Goal: Information Seeking & Learning: Learn about a topic

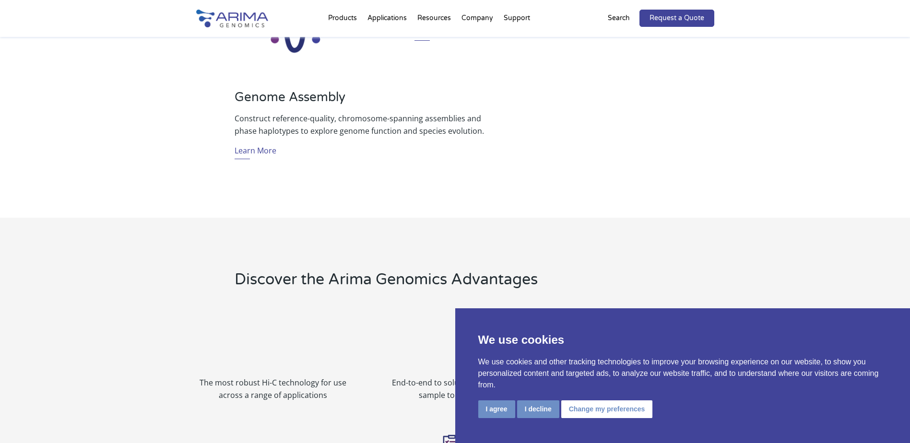
scroll to position [844, 0]
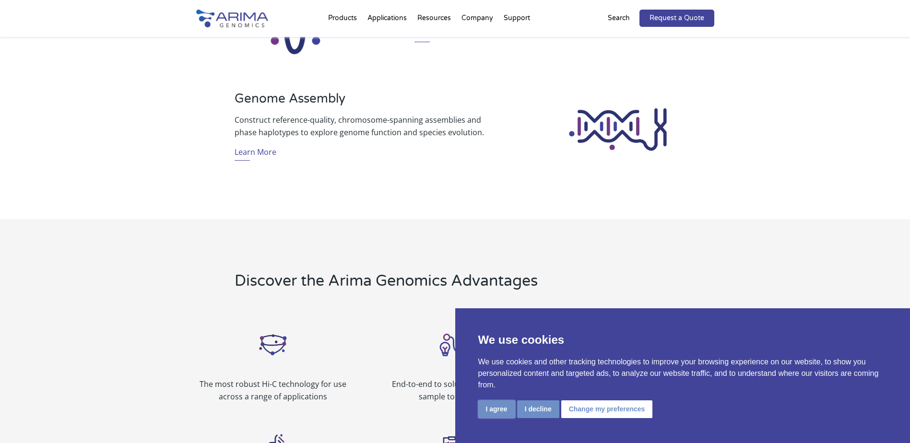
click at [507, 408] on button "I agree" at bounding box center [496, 409] width 37 height 18
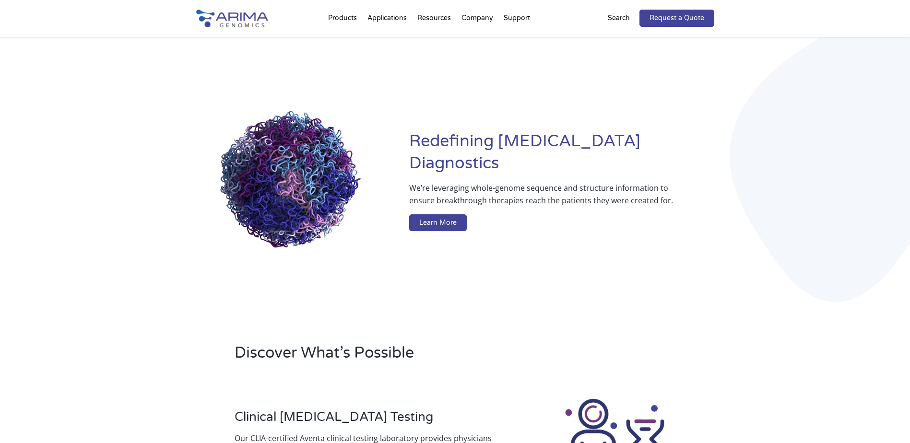
scroll to position [0, 0]
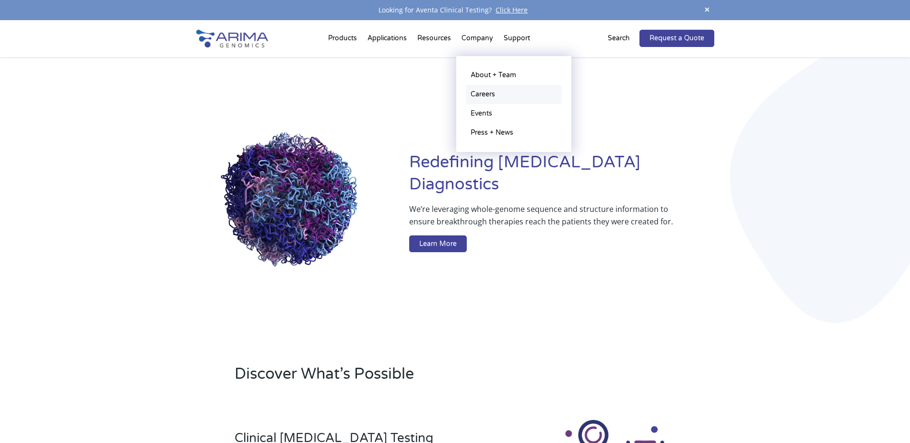
click at [479, 93] on link "Careers" at bounding box center [514, 94] width 96 height 19
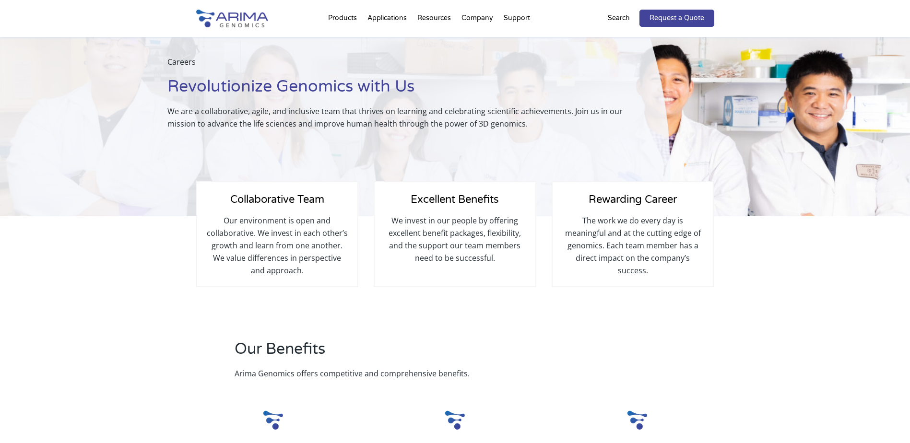
scroll to position [38, 0]
click at [496, 208] on h4 "Excellent Benefits" at bounding box center [454, 203] width 141 height 23
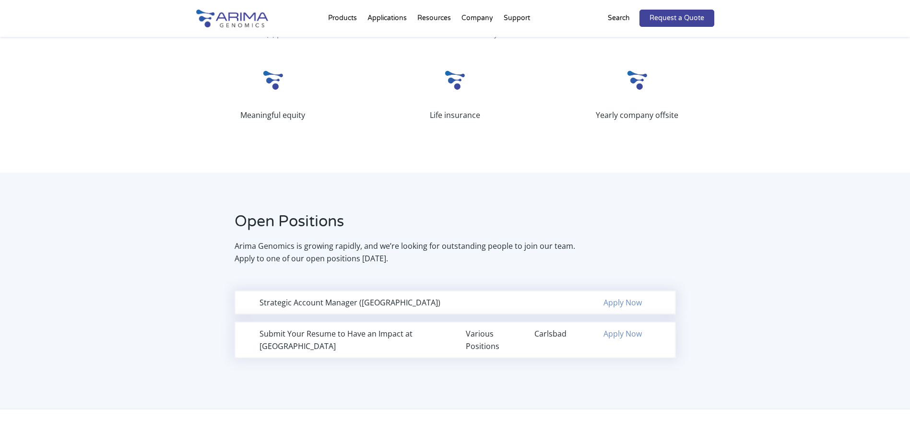
scroll to position [460, 0]
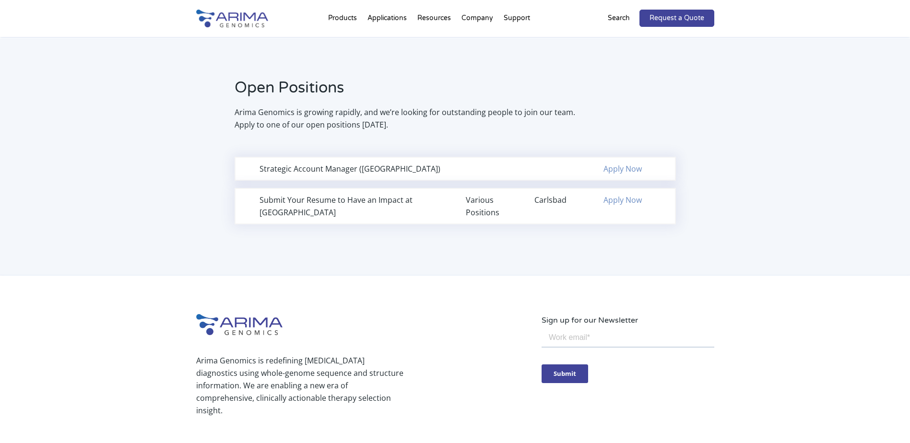
click at [311, 214] on div "Submit Your Resume to Have an Impact at Arima Various Positions Carlsbad Apply …" at bounding box center [454, 206] width 441 height 36
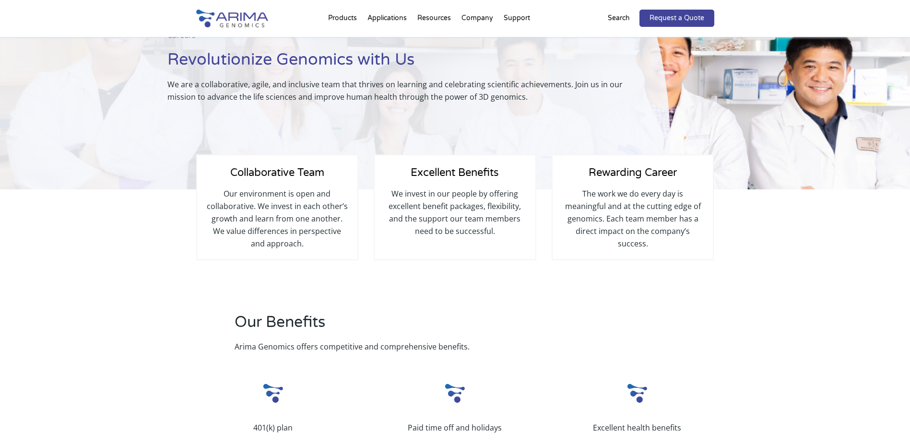
scroll to position [0, 0]
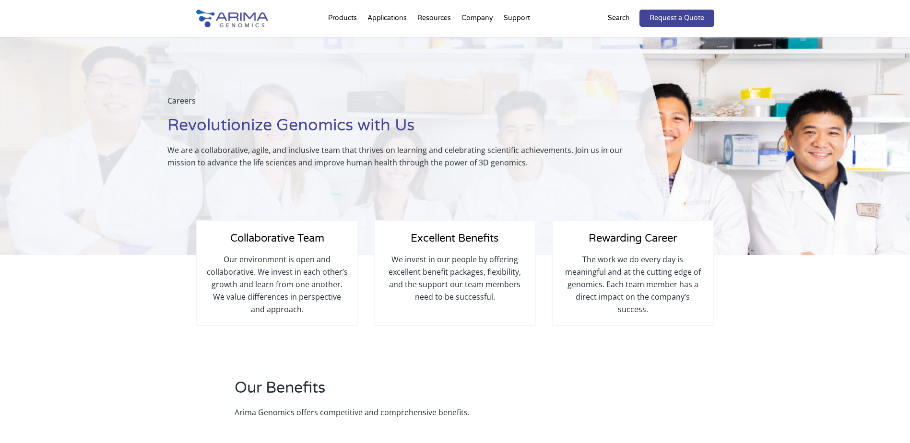
click at [625, 19] on p "Search" at bounding box center [618, 18] width 22 height 12
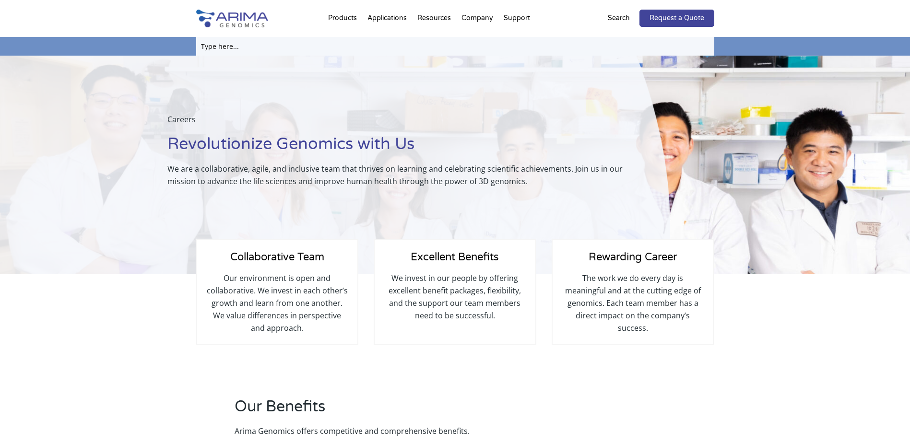
click at [230, 47] on input "text" at bounding box center [455, 46] width 518 height 19
type input "careers"
click input "Search" at bounding box center [0, 0] width 0 height 0
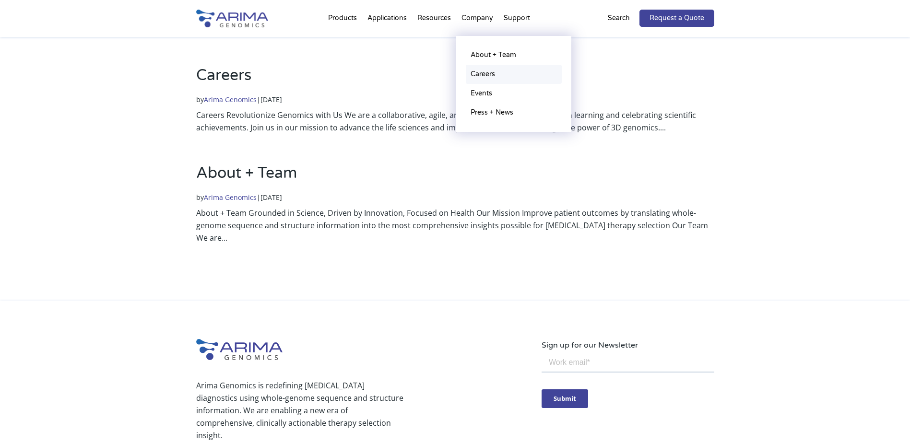
click at [484, 78] on link "Careers" at bounding box center [514, 74] width 96 height 19
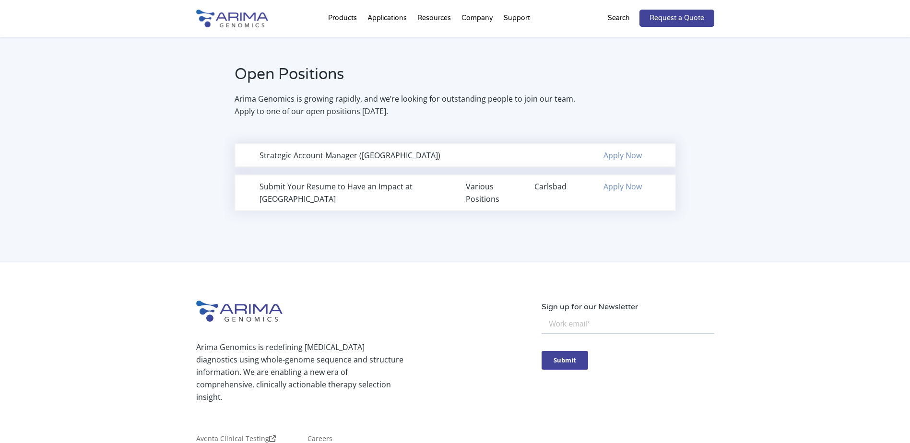
scroll to position [614, 0]
